Goal: Transaction & Acquisition: Purchase product/service

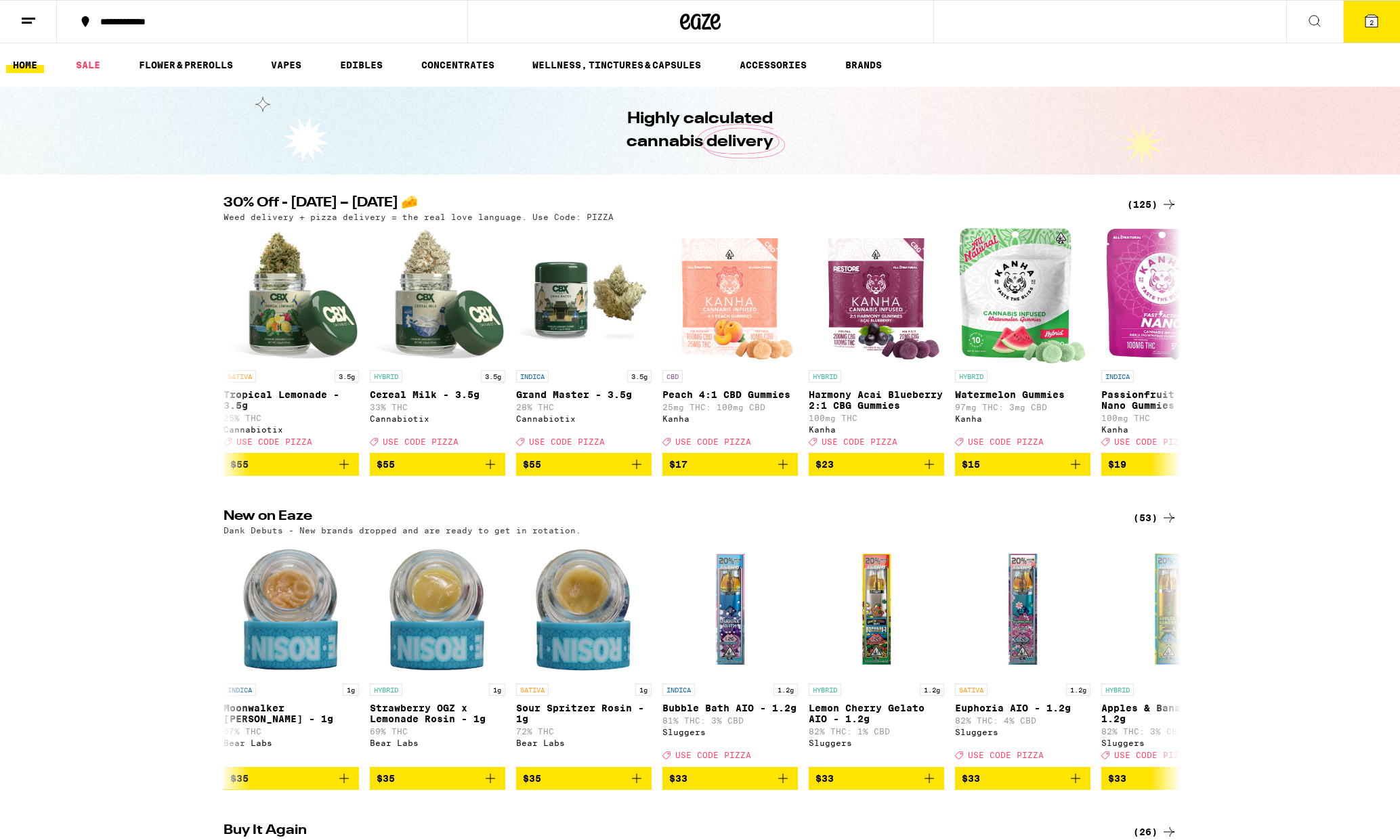
click at [1370, 21] on span "2" at bounding box center [1371, 22] width 4 height 8
